Goal: Task Accomplishment & Management: Manage account settings

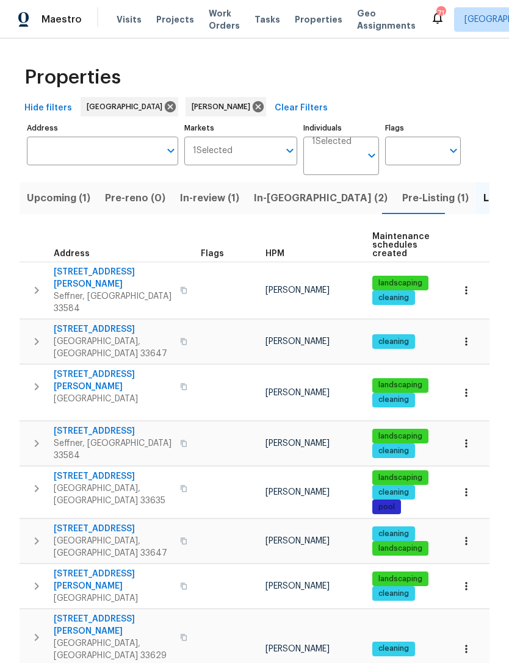
click at [73, 207] on button "Upcoming (1)" at bounding box center [59, 198] width 78 height 32
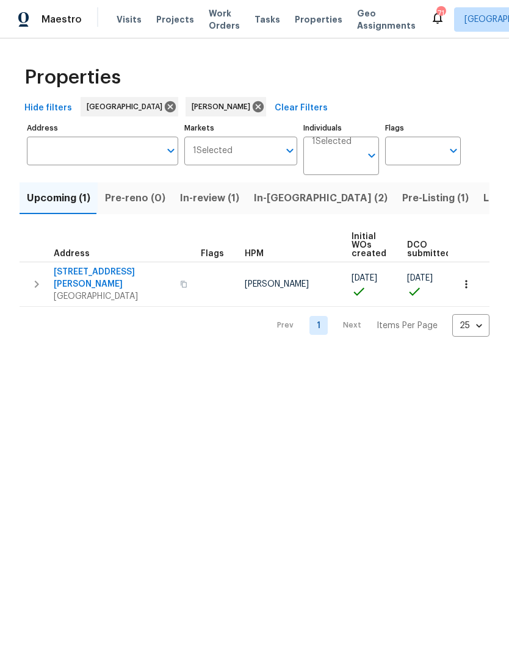
click at [469, 279] on icon "button" at bounding box center [466, 284] width 12 height 12
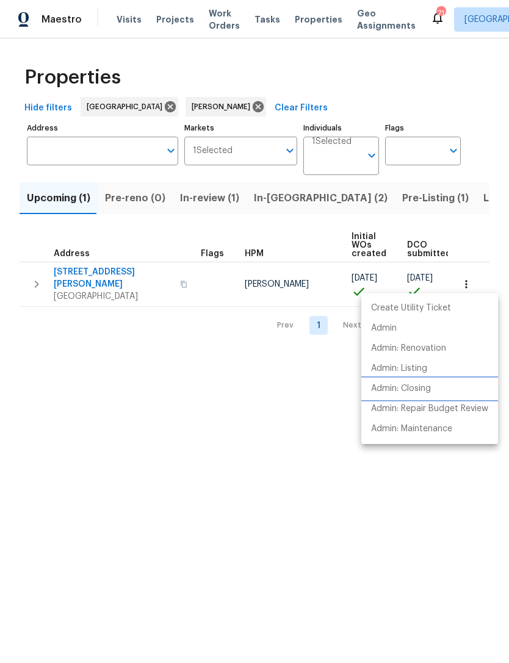
click at [428, 392] on p "Admin: Closing" at bounding box center [401, 388] width 60 height 13
click at [409, 195] on div at bounding box center [254, 331] width 509 height 663
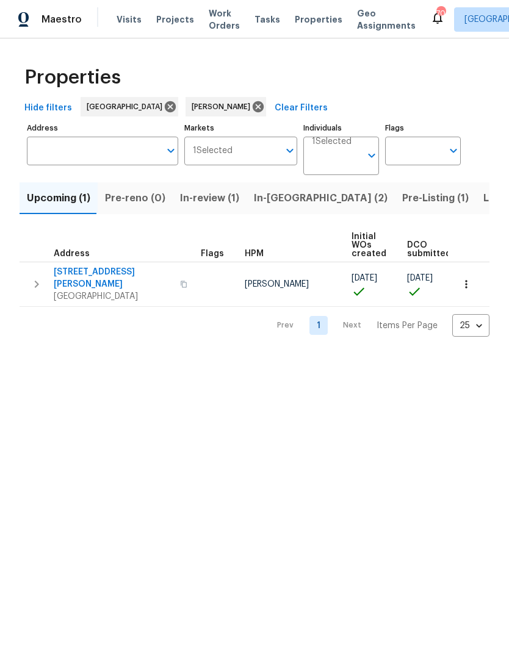
click at [483, 196] on span "Listed (18)" at bounding box center [508, 198] width 51 height 17
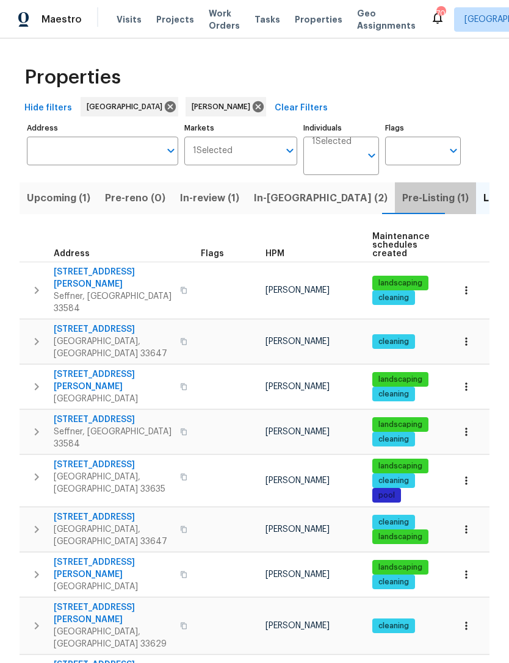
click at [402, 197] on span "Pre-Listing (1)" at bounding box center [435, 198] width 66 height 17
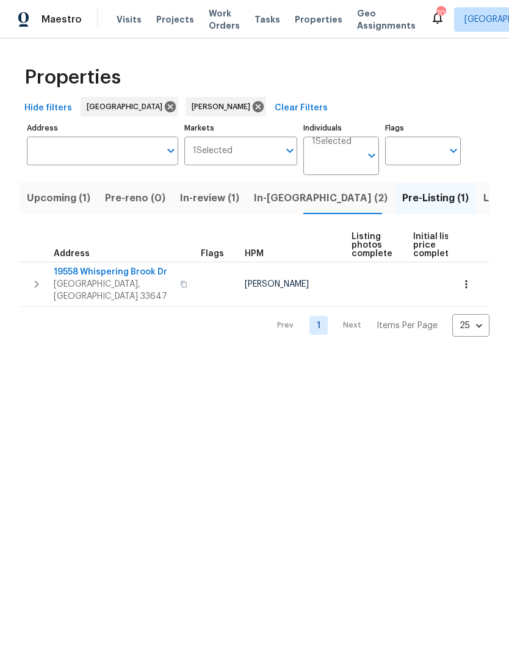
click at [483, 195] on span "Listed (18)" at bounding box center [508, 198] width 51 height 17
